Goal: Task Accomplishment & Management: Complete application form

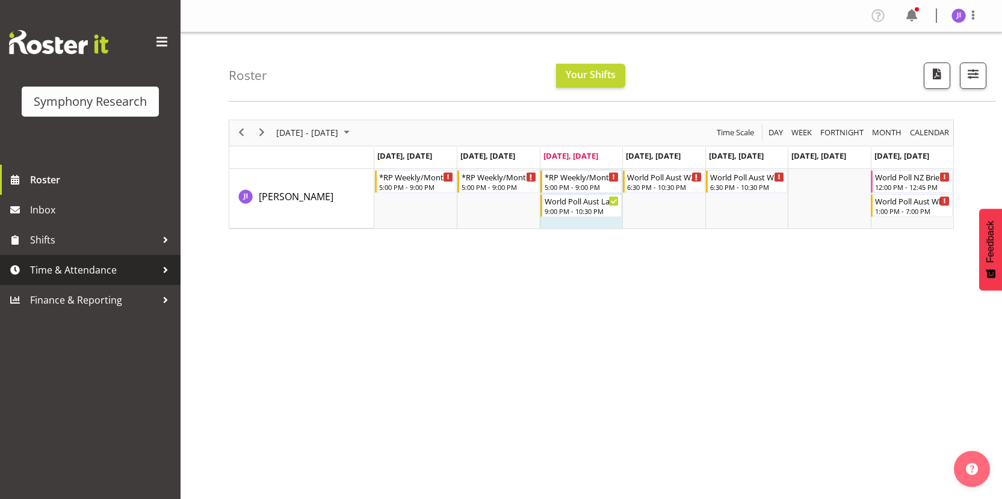
click at [128, 272] on span "Time & Attendance" at bounding box center [93, 270] width 126 height 18
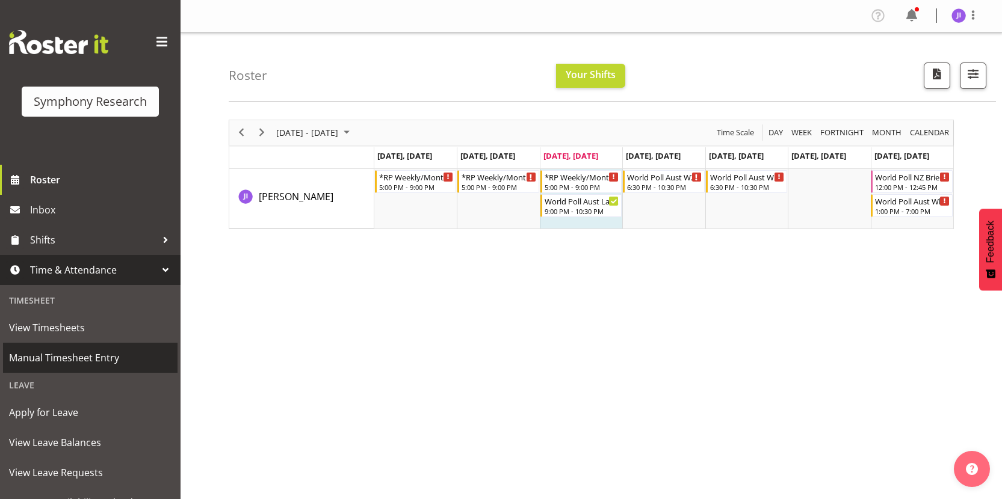
click at [83, 352] on span "Manual Timesheet Entry" at bounding box center [90, 358] width 162 height 18
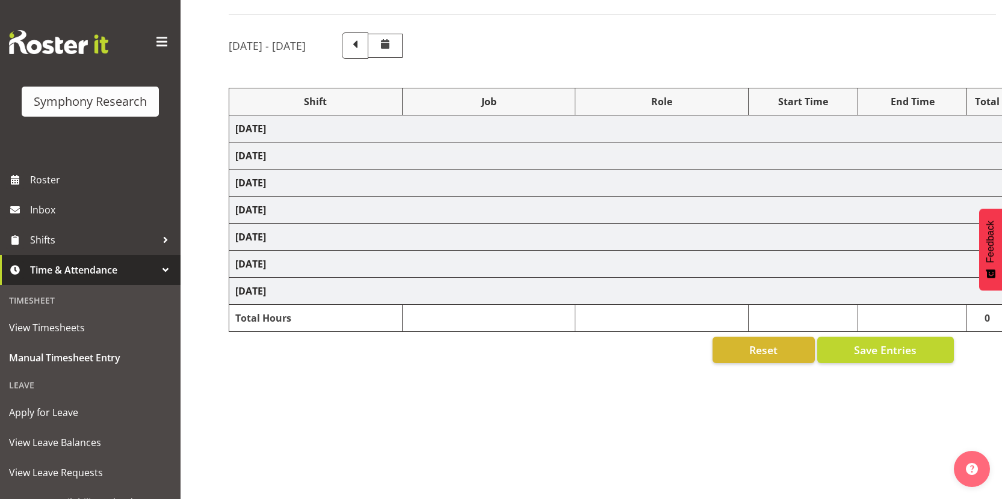
select select "48116"
select select "10458"
select select "48116"
select select "10242"
select select "48116"
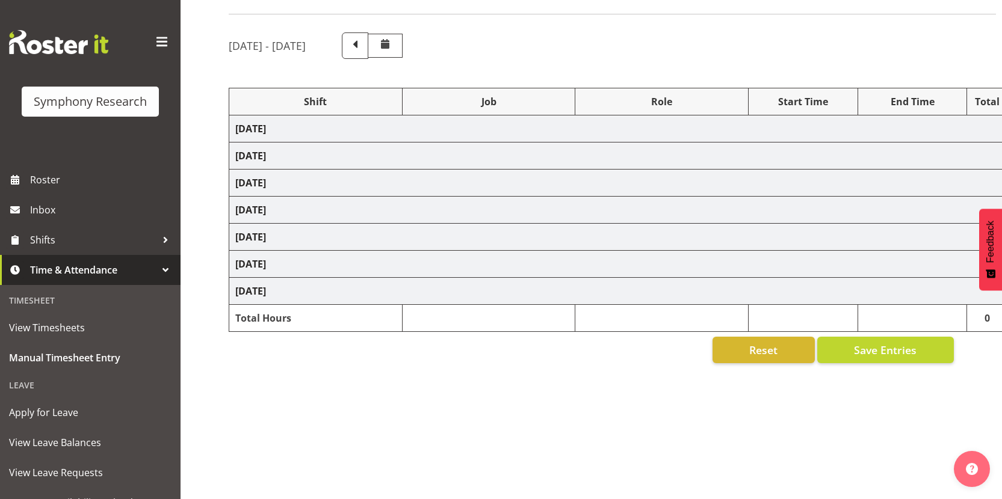
select select "10458"
select select "48116"
select select "10458"
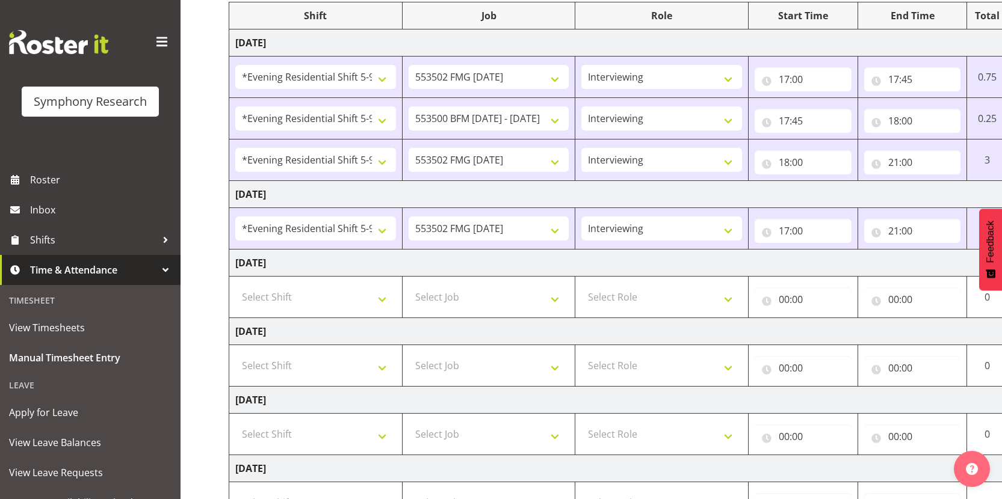
scroll to position [216, 0]
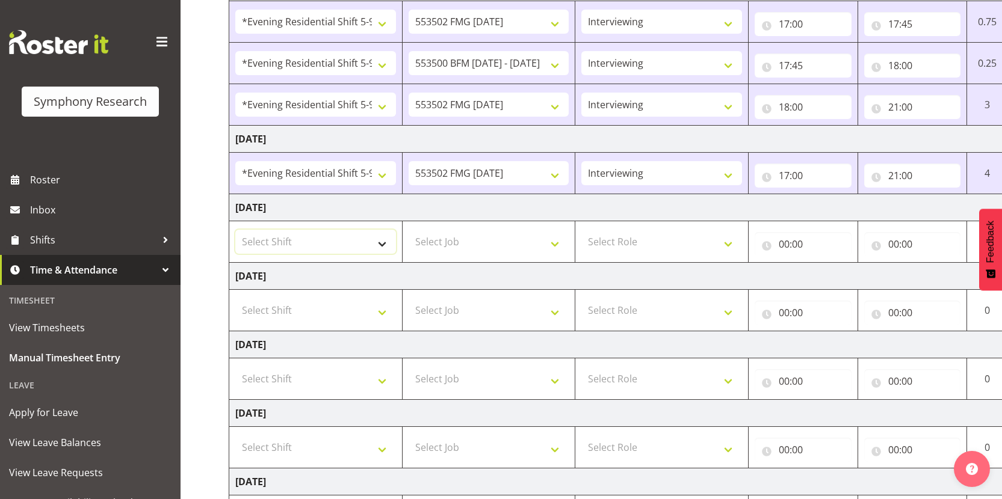
click at [363, 243] on select "Select Shift !!Project Briefing (Job to be assigned) !!Weekend Residential (Ros…" at bounding box center [315, 242] width 161 height 24
select select "48116"
click at [486, 241] on select "Select Job 550060 IF Admin 553492 World Poll Aus Wave 2 Main 2025 553500 BFM [D…" at bounding box center [489, 242] width 161 height 24
select select "10458"
click at [650, 243] on select "Select Role Interviewing Briefing" at bounding box center [661, 242] width 161 height 24
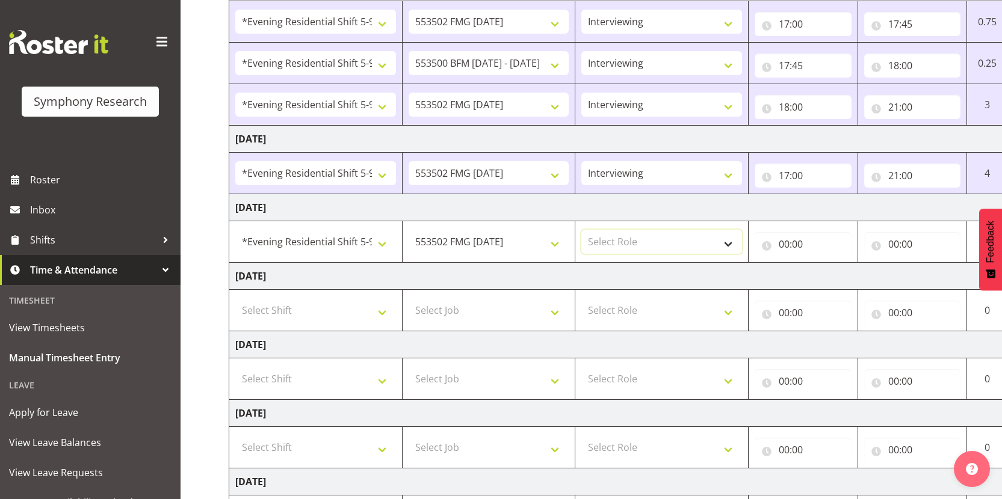
select select "47"
click at [790, 245] on input "00:00" at bounding box center [803, 244] width 97 height 24
click at [783, 244] on input "00:00" at bounding box center [803, 244] width 97 height 24
click at [840, 274] on select "00 01 02 03 04 05 06 07 08 09 10 11 12 13 14 15 16 17 18 19 20 21 22 23" at bounding box center [836, 276] width 27 height 24
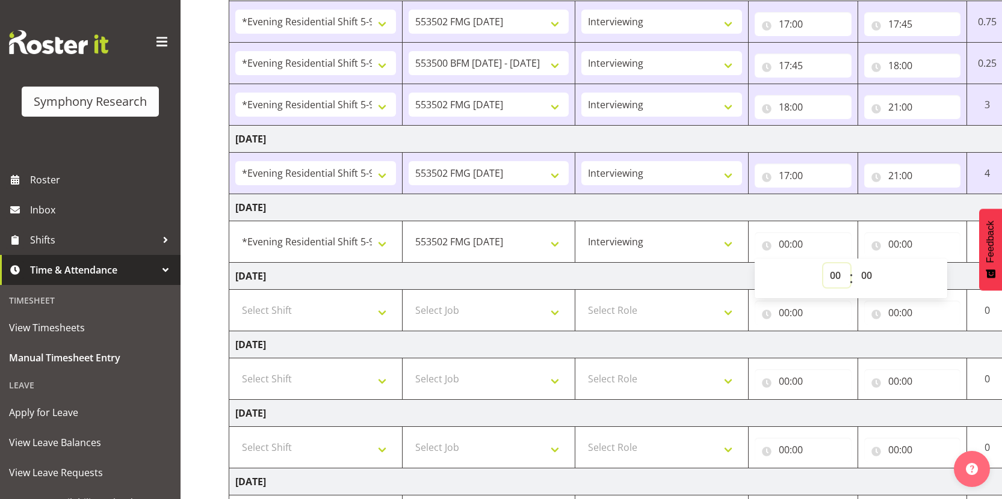
select select "17"
type input "17:00"
click at [894, 244] on input "00:00" at bounding box center [912, 244] width 97 height 24
click at [933, 277] on select "00 01 02 03 04 05 06 07 08 09 10 11 12 13 14 15 16 17 18 19 20 21 22 23" at bounding box center [946, 276] width 27 height 24
select select "20"
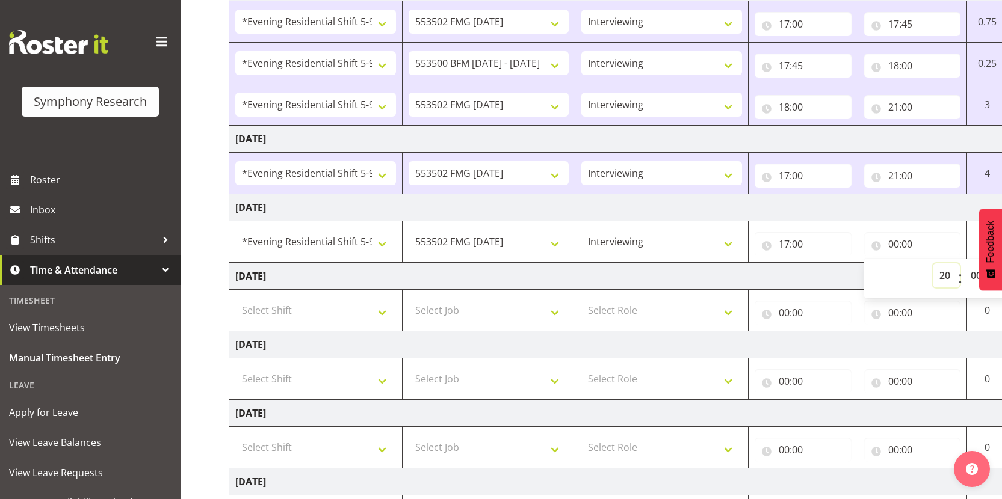
type input "20:00"
click at [805, 279] on td "[DATE]" at bounding box center [650, 276] width 842 height 27
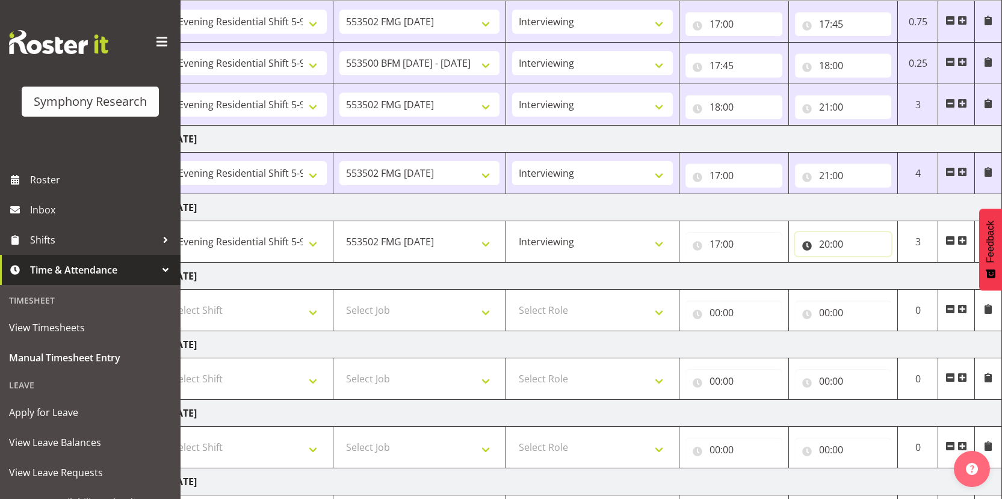
click at [830, 245] on input "20:00" at bounding box center [843, 244] width 97 height 24
click at [880, 279] on select "00 01 02 03 04 05 06 07 08 09 10 11 12 13 14 15 16 17 18 19 20 21 22 23" at bounding box center [876, 276] width 27 height 24
click at [875, 275] on select "00 01 02 03 04 05 06 07 08 09 10 11 12 13 14 15 16 17 18 19 20 21 22 23" at bounding box center [876, 276] width 27 height 24
select select "21"
type input "21:00"
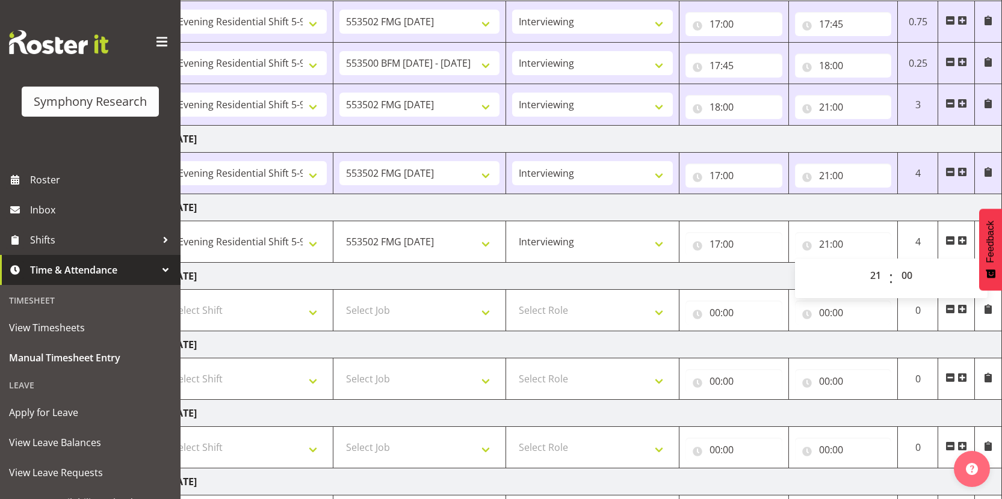
click at [963, 240] on span at bounding box center [962, 241] width 10 height 10
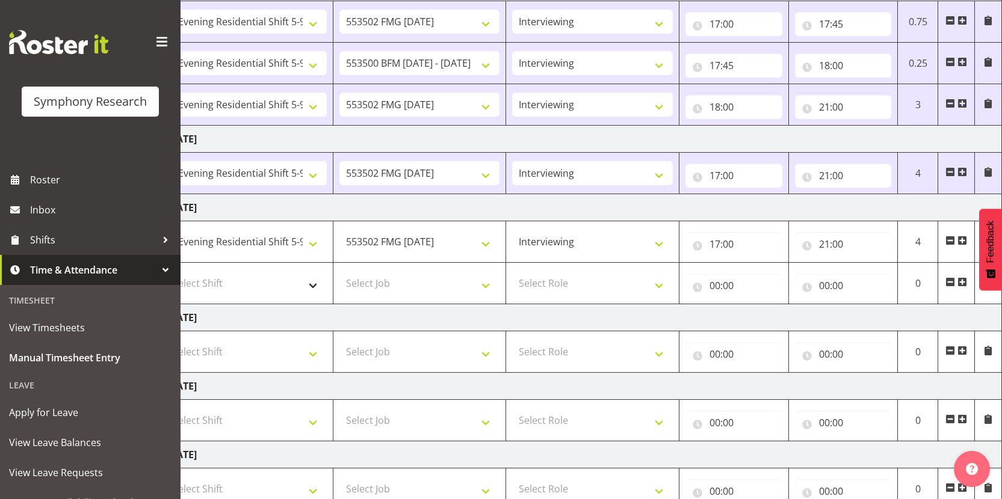
scroll to position [0, 0]
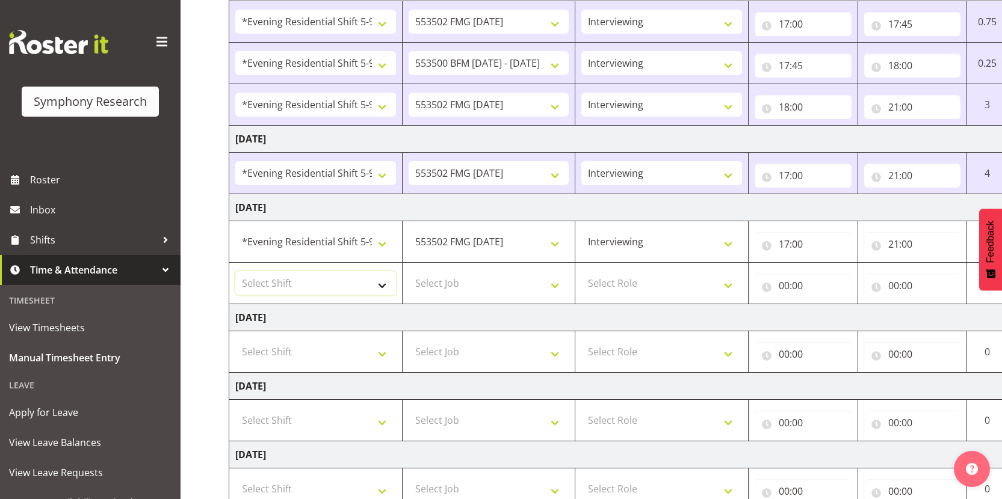
click at [301, 286] on select "Select Shift !!Project Briefing (Job to be assigned) !!Weekend Residential (Ros…" at bounding box center [315, 283] width 161 height 24
select select "48116"
click at [501, 283] on select "Select Job 550060 IF Admin 553492 World Poll Aus Wave 2 Main 2025 553500 BFM [D…" at bounding box center [489, 283] width 161 height 24
select select "10499"
click at [670, 285] on select "Select Role Interviewing Briefing" at bounding box center [661, 283] width 161 height 24
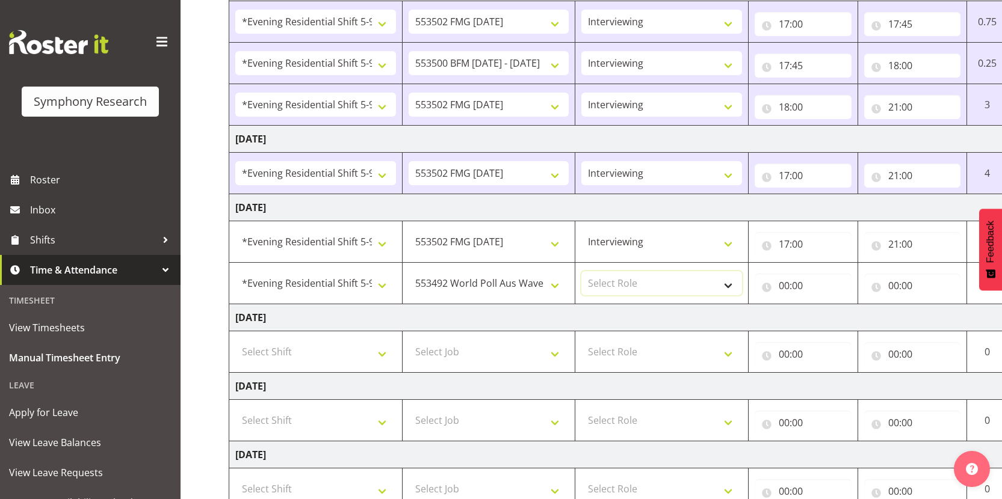
select select "47"
click at [784, 286] on input "00:00" at bounding box center [803, 286] width 97 height 24
click at [830, 318] on select "00 01 02 03 04 05 06 07 08 09 10 11 12 13 14 15 16 17 18 19 20 21 22 23" at bounding box center [836, 317] width 27 height 24
select select "21"
type input "21:00"
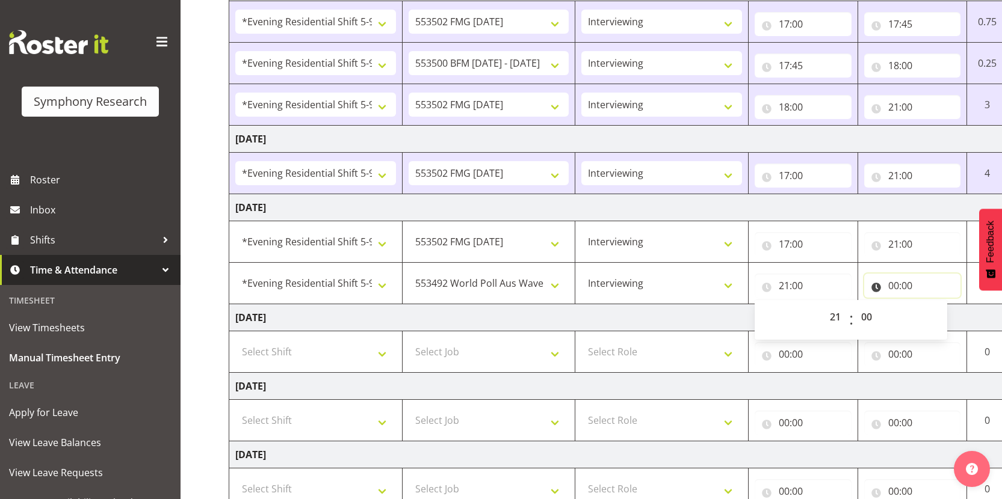
click at [897, 288] on input "00:00" at bounding box center [912, 286] width 97 height 24
click at [938, 315] on select "00 01 02 03 04 05 06 07 08 09 10 11 12 13 14 15 16 17 18 19 20 21 22 23" at bounding box center [946, 317] width 27 height 24
select select "22"
type input "22:00"
click at [974, 313] on select "00 01 02 03 04 05 06 07 08 09 10 11 12 13 14 15 16 17 18 19 20 21 22 23 24 25 2…" at bounding box center [977, 317] width 27 height 24
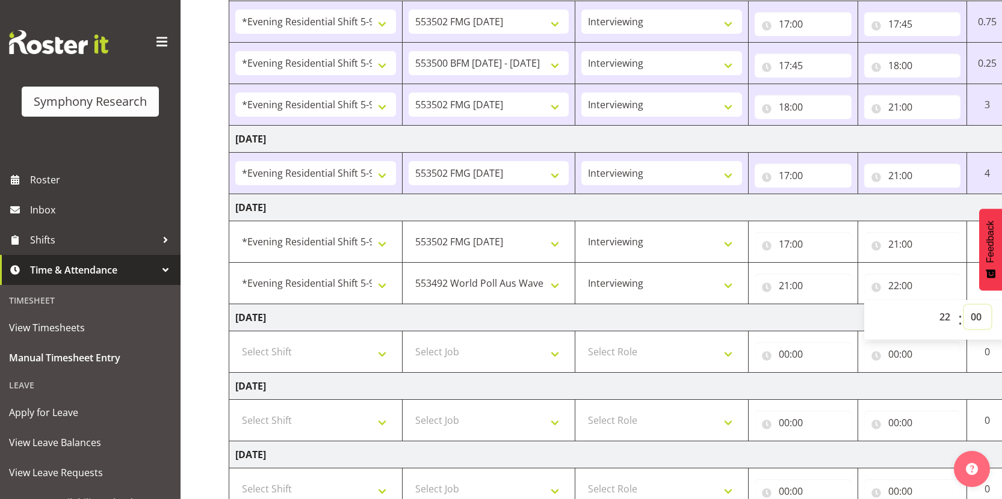
select select "30"
type input "22:30"
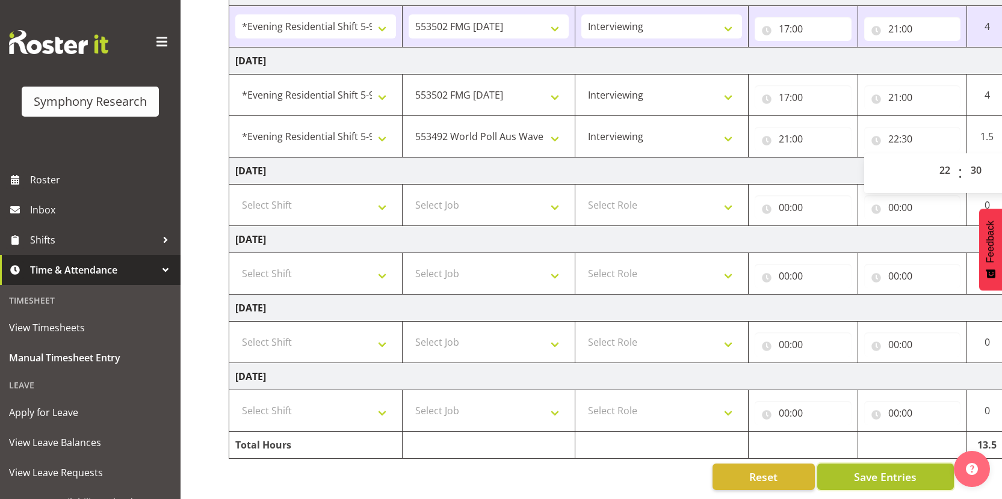
click at [851, 467] on button "Save Entries" at bounding box center [885, 477] width 137 height 26
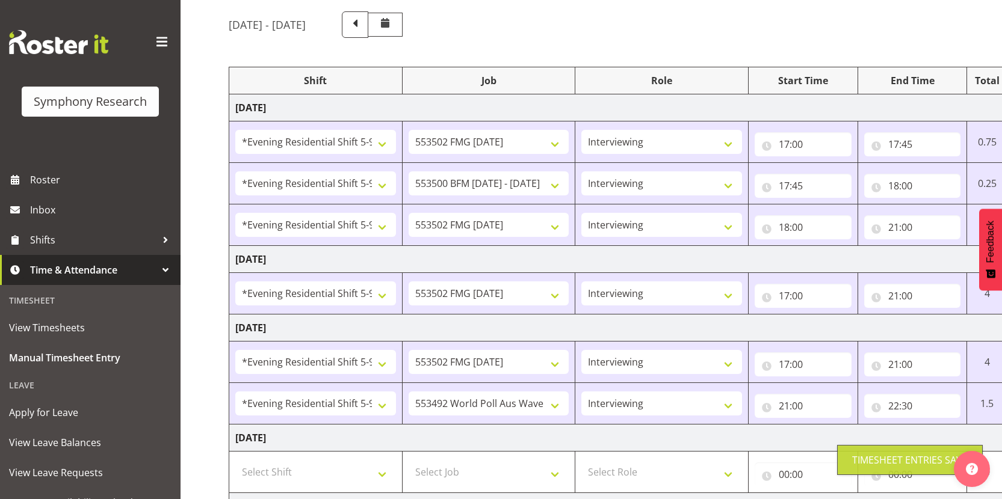
scroll to position [0, 0]
